Goal: Task Accomplishment & Management: Complete application form

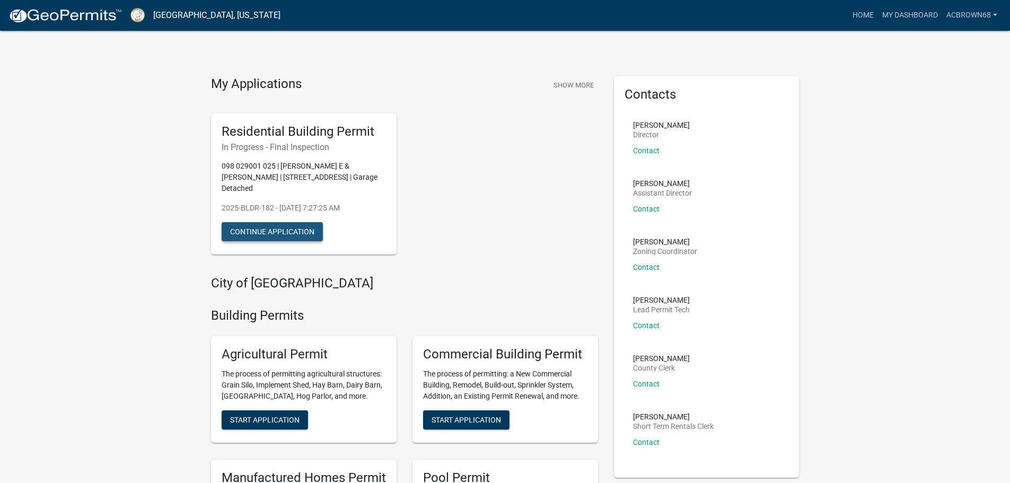
click at [282, 222] on button "Continue Application" at bounding box center [272, 231] width 101 height 19
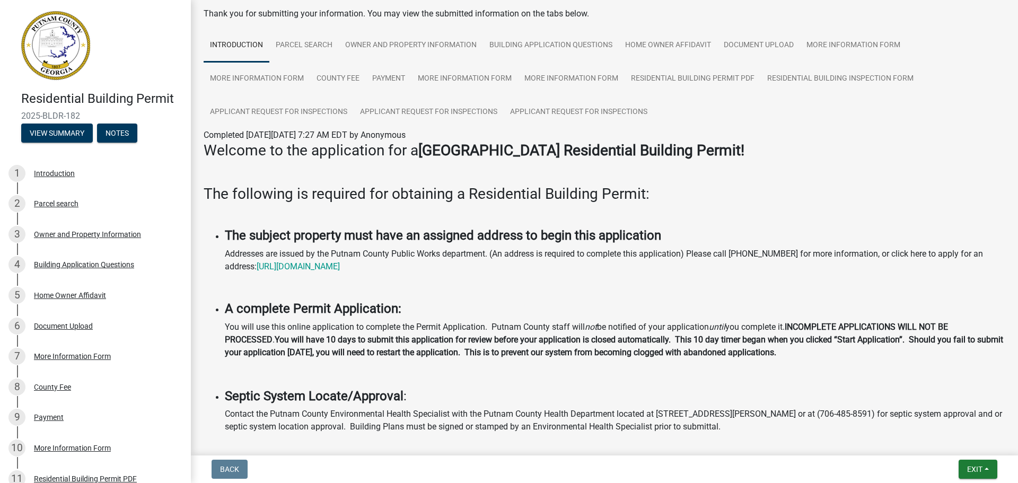
scroll to position [36, 0]
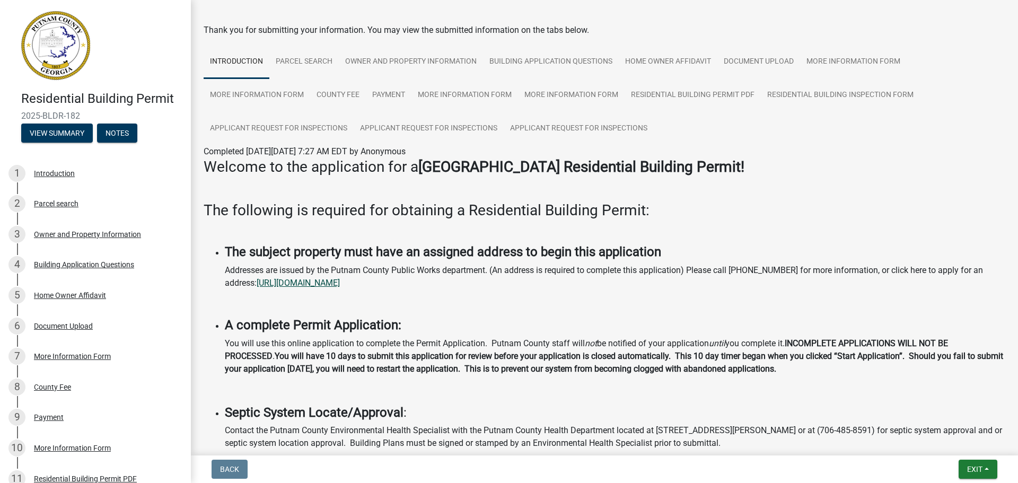
click at [340, 282] on link "[URL][DOMAIN_NAME]" at bounding box center [298, 283] width 83 height 10
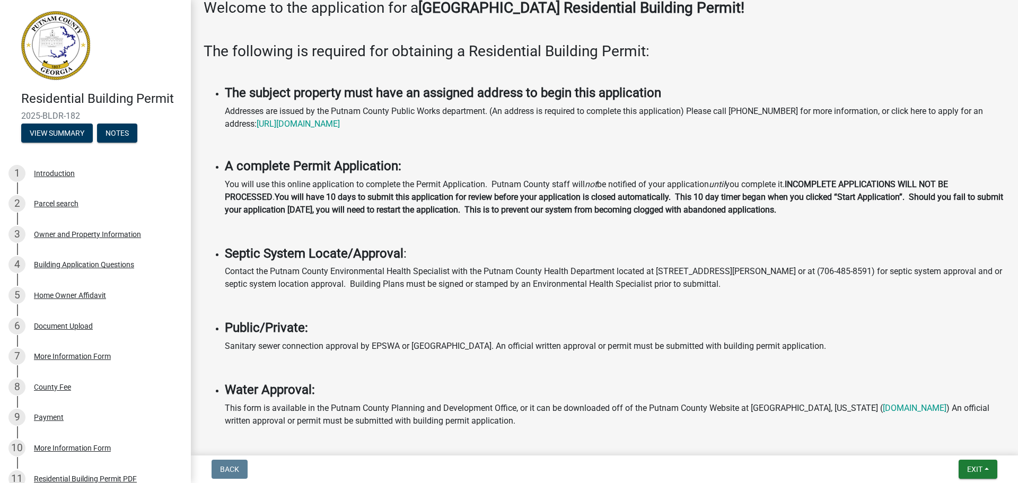
scroll to position [0, 0]
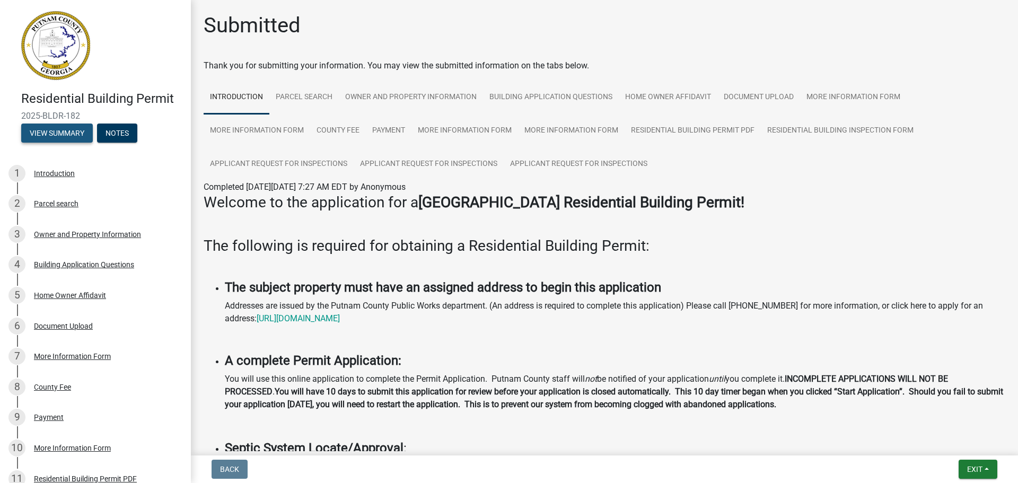
click at [43, 135] on button "View Summary" at bounding box center [57, 132] width 72 height 19
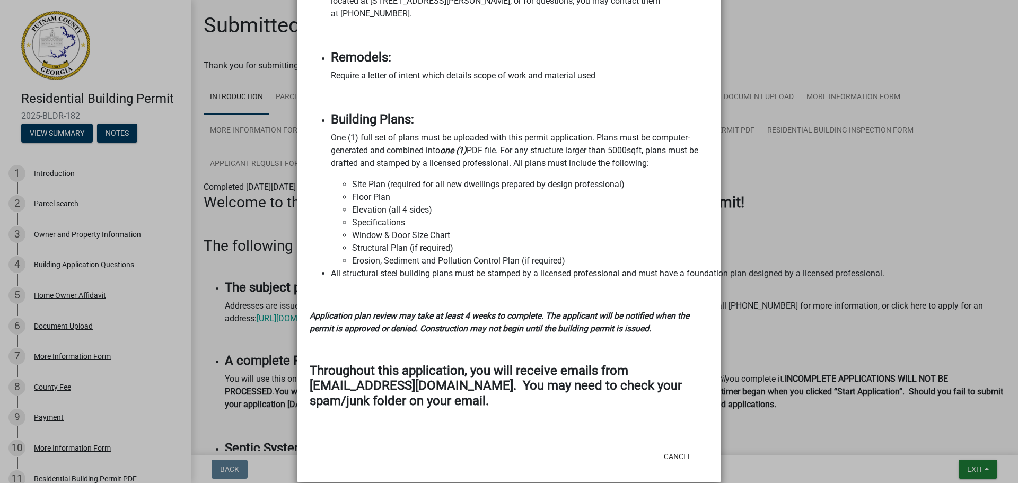
scroll to position [1237, 0]
click at [857, 269] on ngb-modal-window "Summary × Printer Friendly Introduction Parcel search Owner and Property Inform…" at bounding box center [509, 241] width 1018 height 483
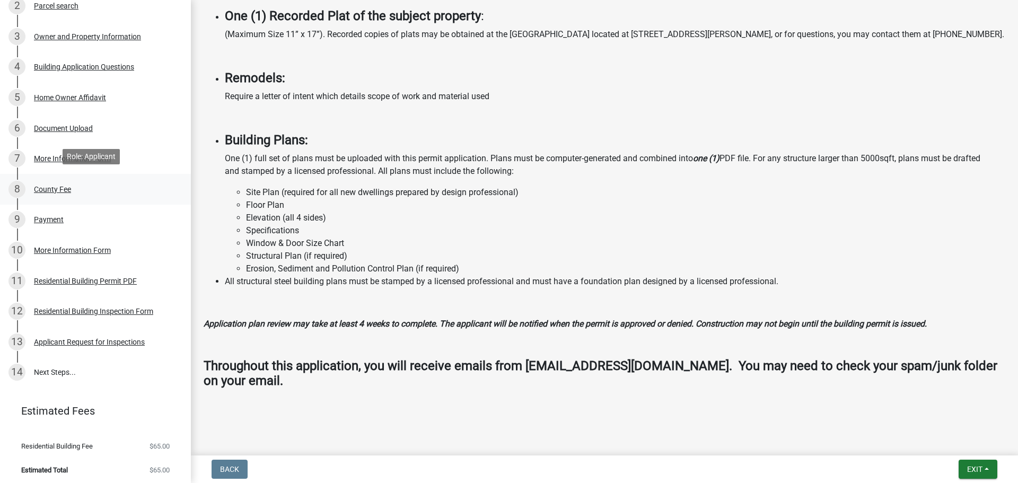
scroll to position [201, 0]
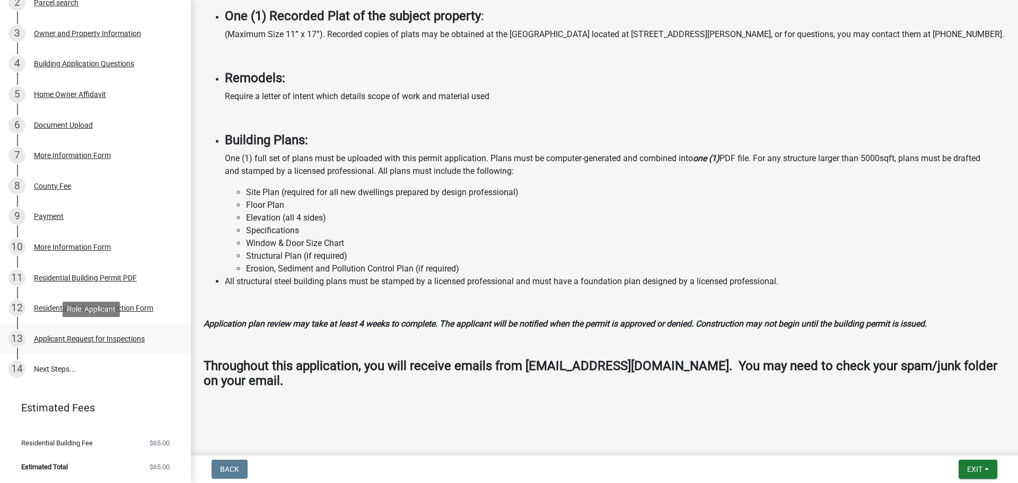
click at [54, 337] on div "Applicant Request for Inspections" at bounding box center [89, 338] width 111 height 7
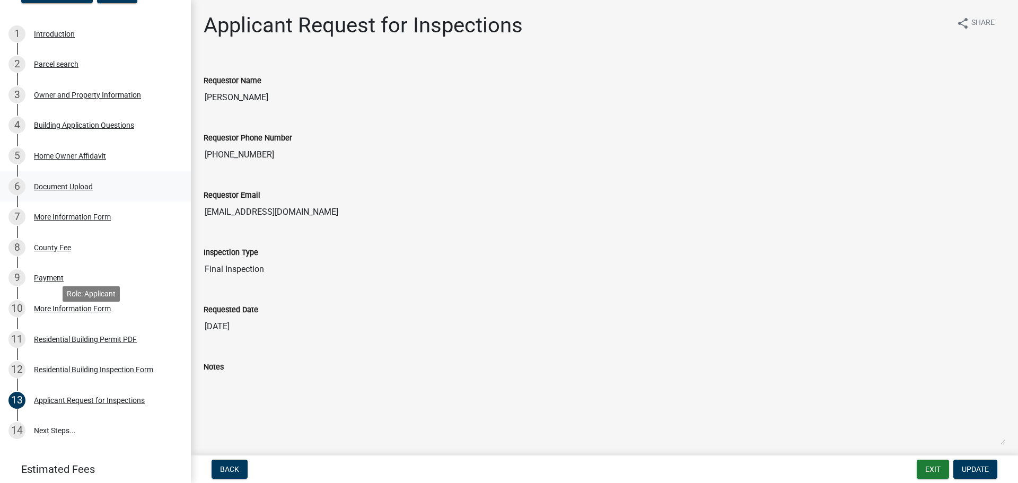
scroll to position [0, 0]
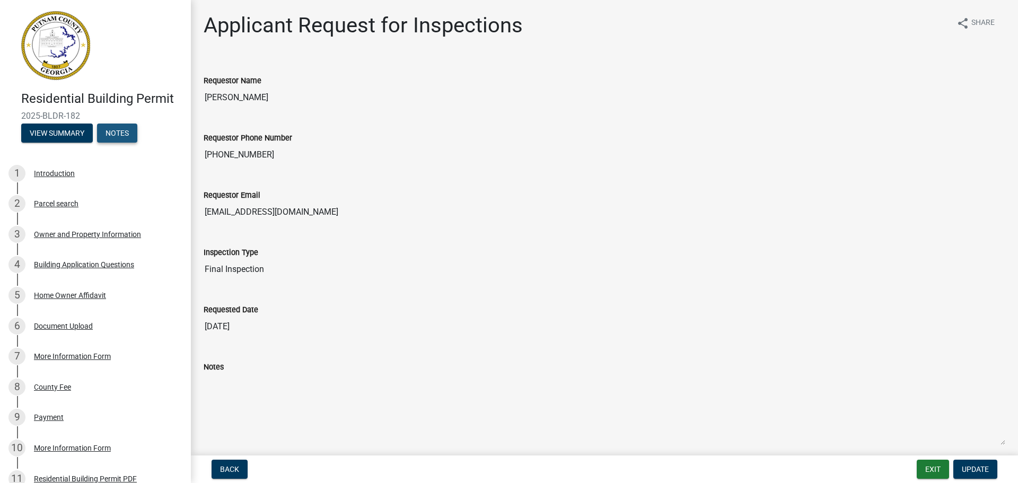
click at [117, 129] on button "Notes" at bounding box center [117, 132] width 40 height 19
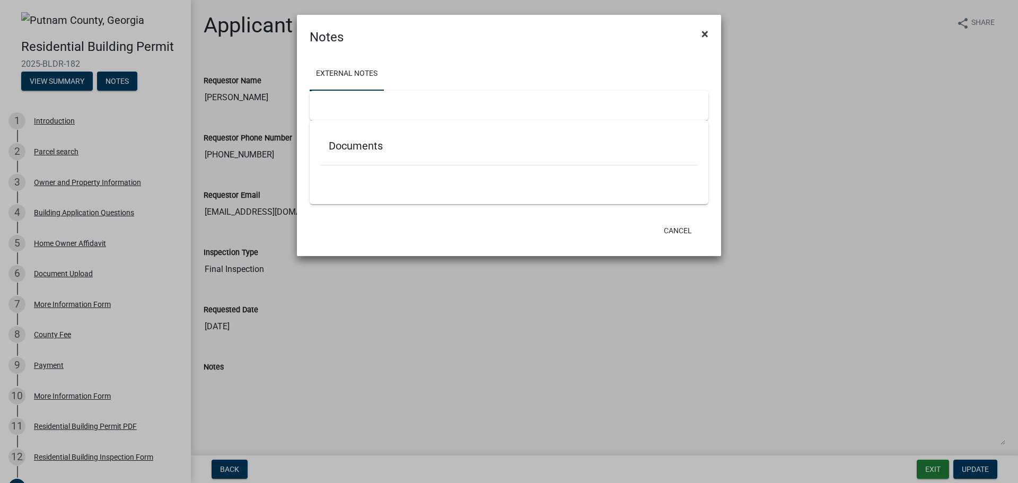
click at [705, 33] on span "×" at bounding box center [704, 34] width 7 height 15
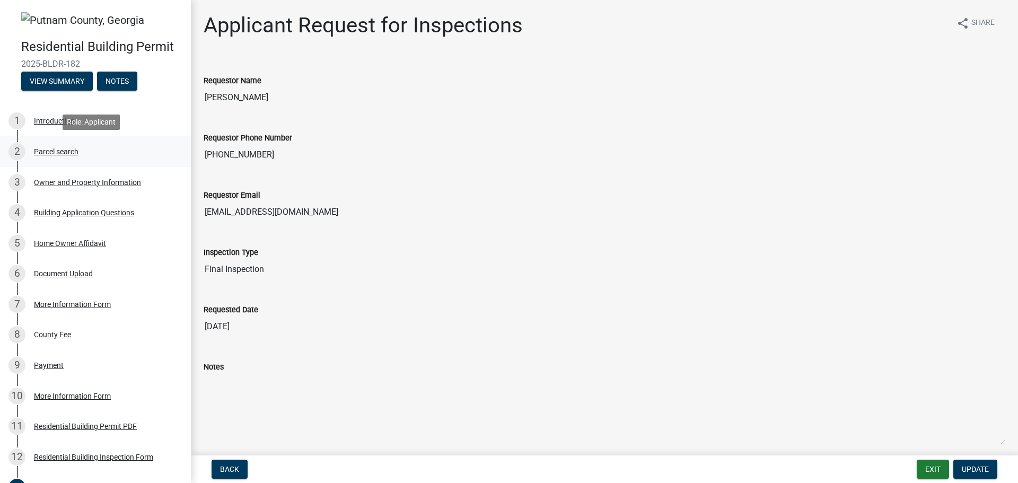
click at [47, 155] on div "Parcel search" at bounding box center [56, 151] width 45 height 7
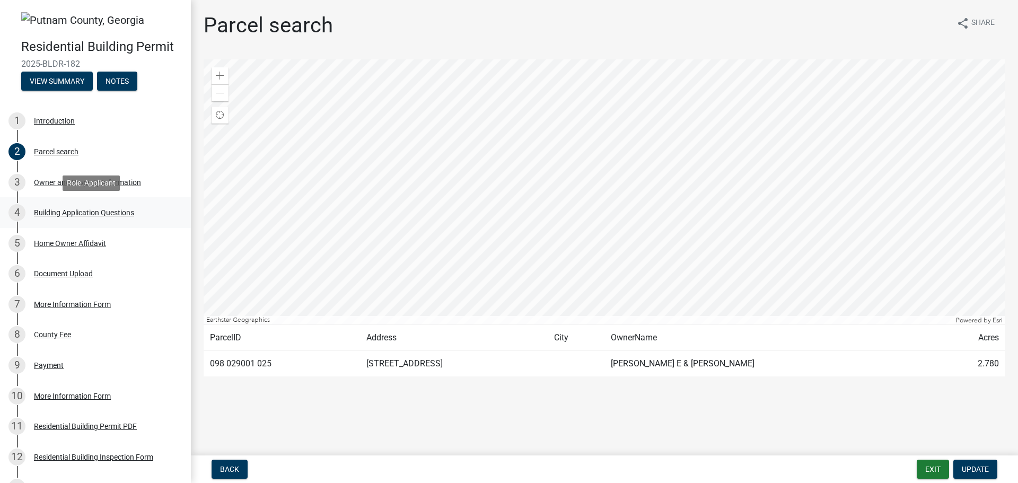
click at [55, 214] on div "Building Application Questions" at bounding box center [84, 212] width 100 height 7
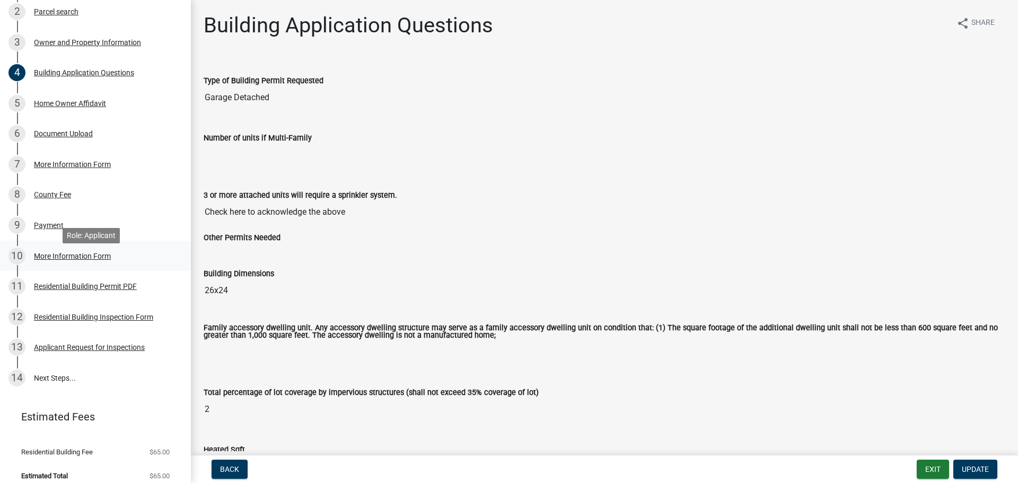
scroll to position [149, 0]
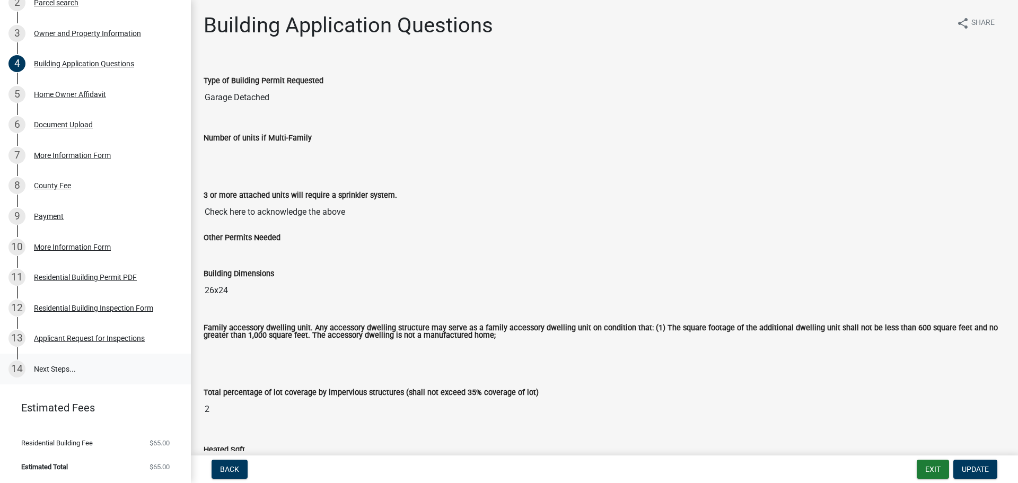
click at [52, 371] on link "14 Next Steps..." at bounding box center [95, 369] width 191 height 31
click at [51, 366] on link "14 Next Steps..." at bounding box center [95, 369] width 191 height 31
